Goal: Find specific page/section: Find specific page/section

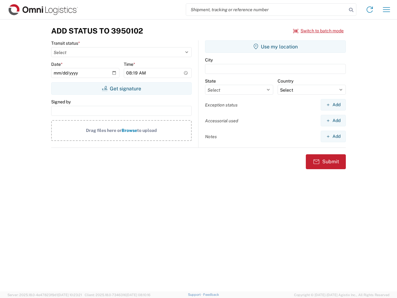
click at [266, 10] on input "search" at bounding box center [266, 10] width 161 height 12
click at [351, 10] on icon at bounding box center [351, 10] width 9 height 9
click at [370, 10] on icon at bounding box center [370, 10] width 10 height 10
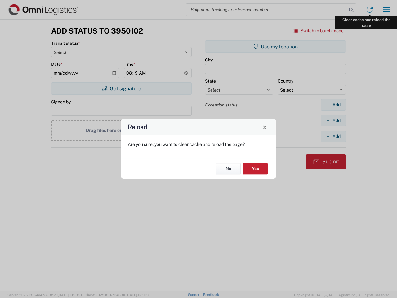
click at [387, 10] on div "Reload Are you sure, you want to clear cache and reload the page? No Yes" at bounding box center [198, 149] width 397 height 298
click at [319, 31] on div "Reload Are you sure, you want to clear cache and reload the page? No Yes" at bounding box center [198, 149] width 397 height 298
click at [121, 88] on div "Reload Are you sure, you want to clear cache and reload the page? No Yes" at bounding box center [198, 149] width 397 height 298
click at [275, 47] on div "Reload Are you sure, you want to clear cache and reload the page? No Yes" at bounding box center [198, 149] width 397 height 298
click at [333, 105] on div "Reload Are you sure, you want to clear cache and reload the page? No Yes" at bounding box center [198, 149] width 397 height 298
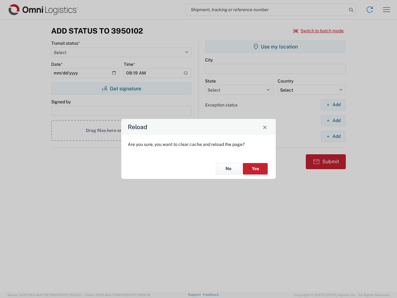
click at [333, 120] on div "Reload Are you sure, you want to clear cache and reload the page? No Yes" at bounding box center [198, 149] width 397 height 298
click at [333, 136] on div "Reload Are you sure, you want to clear cache and reload the page? No Yes" at bounding box center [198, 149] width 397 height 298
